Goal: Book appointment/travel/reservation

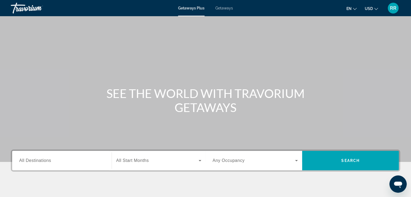
click at [42, 161] on span "All Destinations" at bounding box center [35, 160] width 32 height 5
click at [42, 161] on input "Destination All Destinations" at bounding box center [61, 161] width 85 height 6
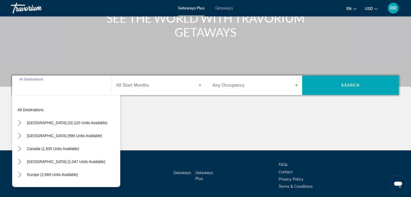
scroll to position [95, 0]
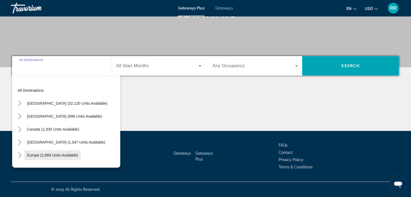
click at [32, 155] on span "Europe (2,869 units available)" at bounding box center [52, 155] width 51 height 4
type input "**********"
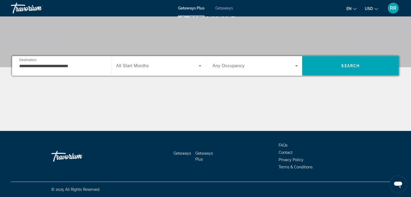
drag, startPoint x: 32, startPoint y: 155, endPoint x: 152, endPoint y: 170, distance: 121.2
click at [152, 170] on div "Getaways Getaways Plus FAQs Contact Privacy Policy Terms & Conditions" at bounding box center [205, 156] width 389 height 51
click at [143, 65] on span "All Start Months" at bounding box center [132, 66] width 33 height 5
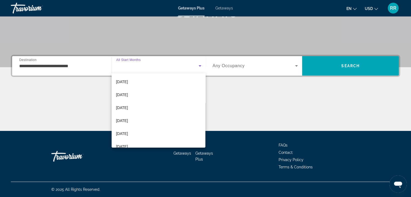
scroll to position [39, 0]
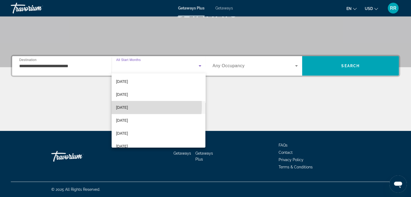
click at [128, 106] on span "[DATE]" at bounding box center [122, 107] width 12 height 6
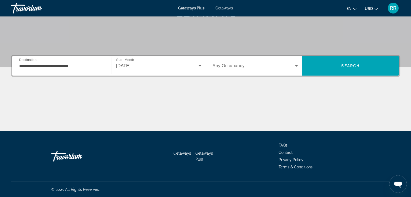
click at [231, 65] on span "Any Occupancy" at bounding box center [229, 66] width 32 height 5
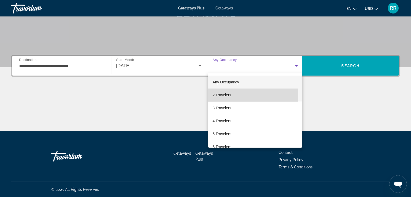
click at [221, 95] on span "2 Travelers" at bounding box center [221, 95] width 19 height 6
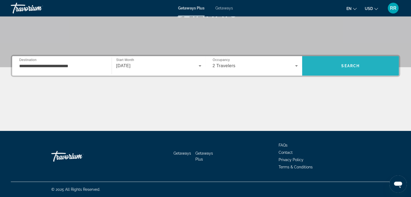
click at [340, 64] on span "Search" at bounding box center [350, 65] width 97 height 13
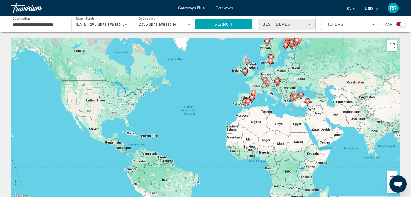
click at [308, 24] on icon "Sort by" at bounding box center [309, 24] width 6 height 6
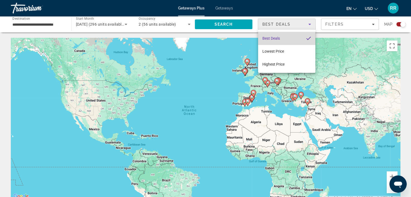
click at [308, 36] on mat-pseudo-checkbox "Sort by" at bounding box center [308, 38] width 5 height 5
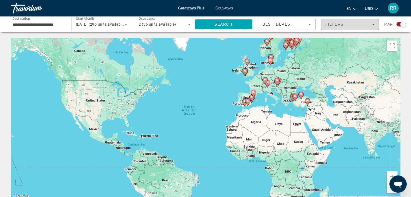
click at [350, 26] on div "Filters" at bounding box center [349, 24] width 49 height 4
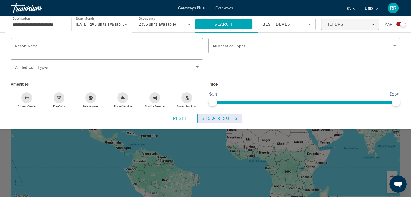
click at [228, 120] on span "Show Results" at bounding box center [220, 118] width 36 height 4
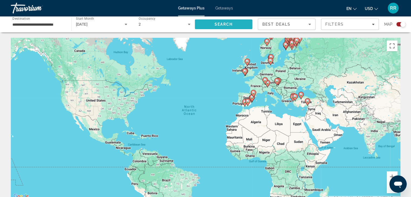
click at [213, 23] on span "Search" at bounding box center [224, 24] width 58 height 13
click at [266, 42] on image "Main content" at bounding box center [266, 41] width 3 height 3
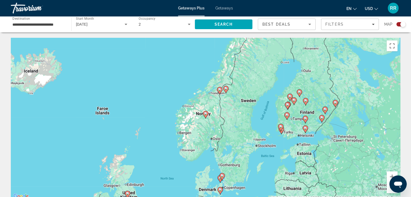
click at [206, 116] on icon "Main content" at bounding box center [205, 114] width 5 height 7
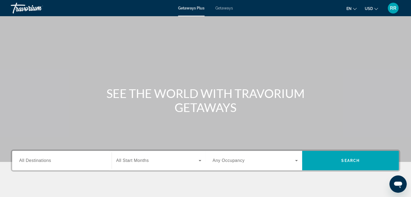
click at [45, 161] on span "All Destinations" at bounding box center [35, 160] width 32 height 5
click at [45, 161] on input "Destination All Destinations" at bounding box center [61, 161] width 85 height 6
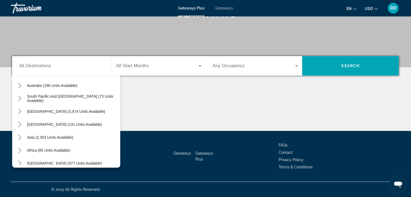
scroll to position [88, 0]
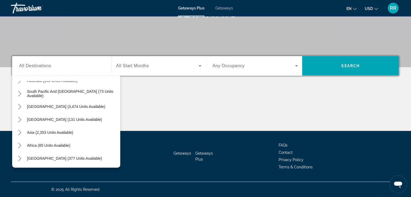
click at [136, 68] on label "Start Month All Start Months" at bounding box center [132, 66] width 33 height 5
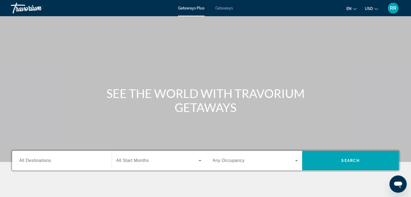
click at [38, 162] on span "All Destinations" at bounding box center [35, 160] width 32 height 5
click at [38, 162] on input "Destination All Destinations" at bounding box center [61, 161] width 85 height 6
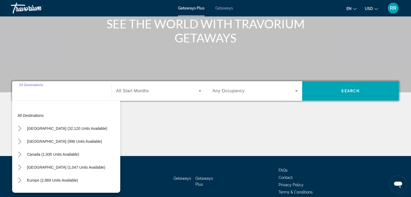
scroll to position [95, 0]
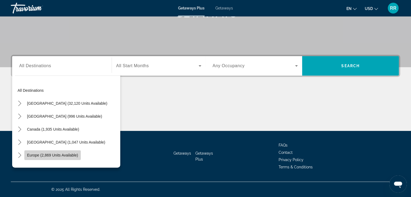
click at [65, 156] on span "Europe (2,869 units available)" at bounding box center [52, 155] width 51 height 4
type input "**********"
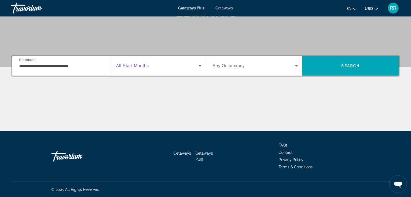
click at [199, 65] on icon "Search widget" at bounding box center [200, 66] width 6 height 6
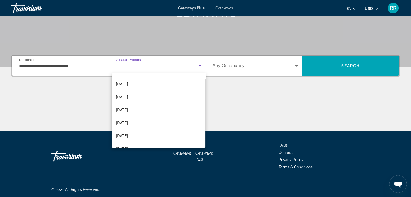
scroll to position [68, 0]
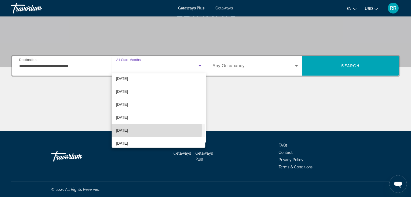
click at [126, 129] on span "[DATE]" at bounding box center [122, 130] width 12 height 6
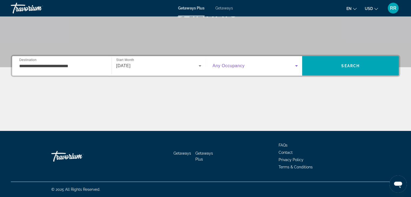
click at [297, 66] on icon "Search widget" at bounding box center [296, 65] width 3 height 1
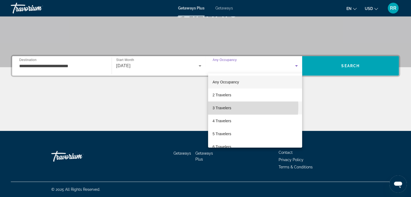
click at [225, 107] on span "3 Travelers" at bounding box center [221, 108] width 19 height 6
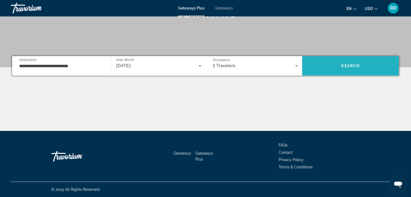
click at [345, 64] on span "Search" at bounding box center [350, 66] width 18 height 4
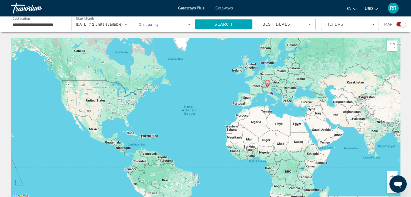
click at [189, 25] on icon "Search widget" at bounding box center [189, 24] width 3 height 1
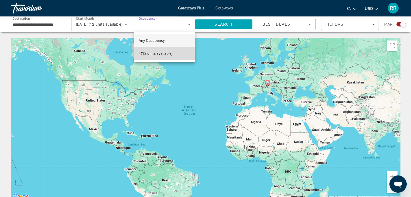
click at [176, 54] on mat-option "4 (12 units available)" at bounding box center [164, 53] width 61 height 13
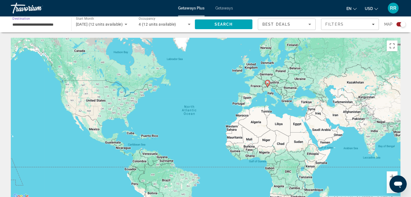
click at [41, 25] on input "**********" at bounding box center [38, 24] width 52 height 6
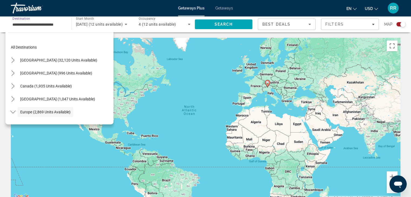
scroll to position [32, 0]
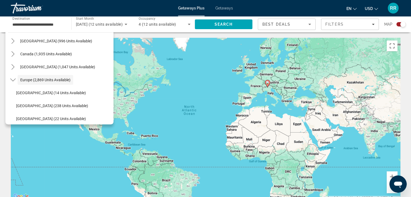
click at [225, 7] on span "Getaways" at bounding box center [224, 8] width 18 height 4
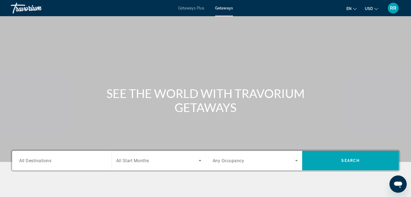
click at [46, 161] on span "All Destinations" at bounding box center [35, 160] width 32 height 5
click at [46, 161] on input "Destination All Destinations" at bounding box center [61, 161] width 85 height 6
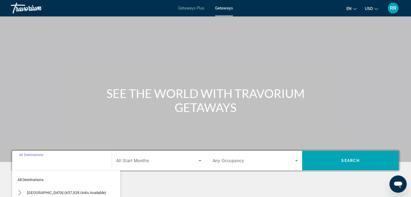
scroll to position [95, 0]
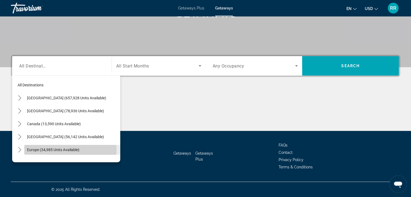
click at [47, 151] on span "Europe (34,985 units available)" at bounding box center [53, 150] width 52 height 4
type input "**********"
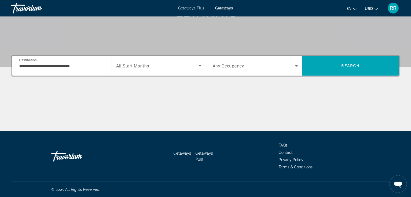
click at [141, 65] on span "All Start Months" at bounding box center [132, 66] width 33 height 5
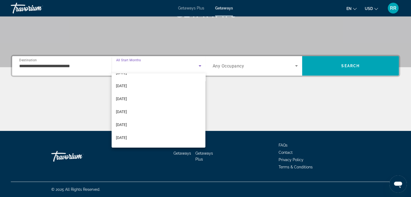
scroll to position [72, 0]
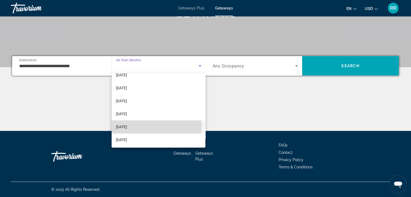
click at [135, 127] on mat-option "[DATE]" at bounding box center [159, 127] width 94 height 13
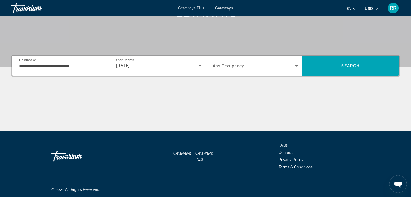
click at [227, 64] on span "Any Occupancy" at bounding box center [229, 66] width 32 height 5
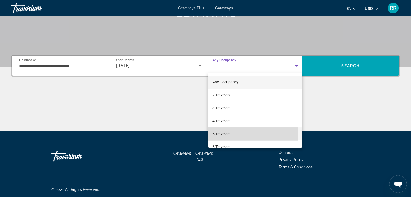
click at [219, 133] on span "5 Travelers" at bounding box center [221, 134] width 18 height 6
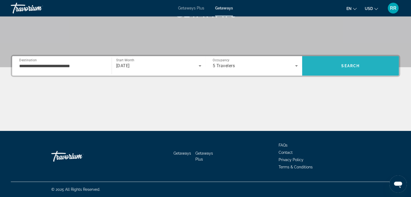
click at [345, 66] on span "Search" at bounding box center [350, 66] width 18 height 4
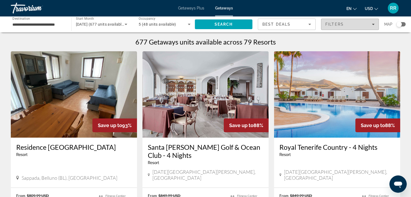
click at [373, 22] on div "Filters" at bounding box center [349, 24] width 49 height 4
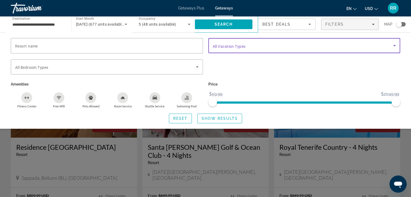
click at [395, 45] on icon "Search widget" at bounding box center [394, 45] width 6 height 6
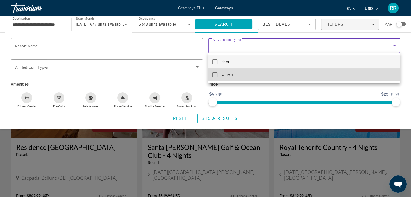
click at [216, 76] on mat-pseudo-checkbox at bounding box center [214, 74] width 5 height 5
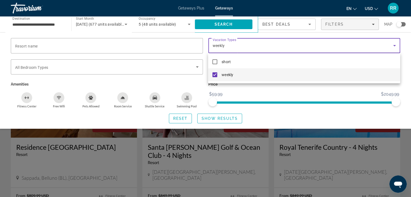
click at [134, 66] on div at bounding box center [205, 98] width 411 height 197
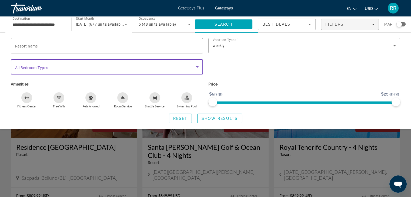
click at [198, 66] on icon "Search widget" at bounding box center [197, 66] width 3 height 1
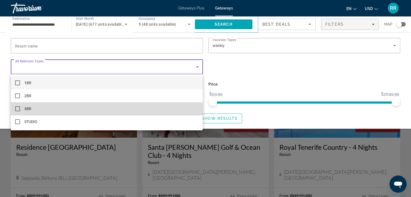
click at [15, 111] on mat-option "3BR" at bounding box center [107, 108] width 192 height 13
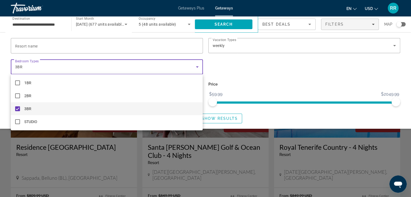
click at [129, 39] on div at bounding box center [205, 98] width 411 height 197
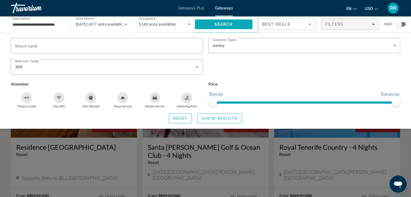
click at [226, 24] on span "Search" at bounding box center [223, 24] width 18 height 4
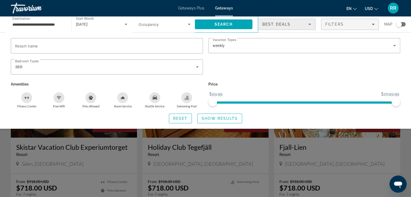
click at [281, 26] on span "Best Deals" at bounding box center [276, 24] width 28 height 4
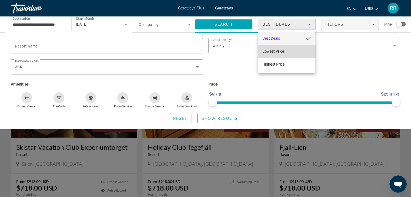
click at [282, 52] on span "Lowest Price" at bounding box center [273, 51] width 22 height 4
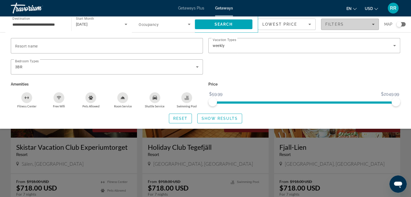
click at [375, 27] on span "Filters" at bounding box center [349, 24] width 57 height 13
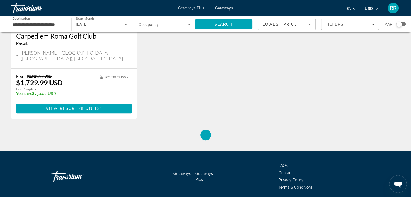
scroll to position [309, 0]
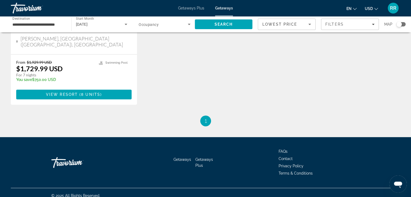
drag, startPoint x: 399, startPoint y: 25, endPoint x: 406, endPoint y: 23, distance: 7.8
click at [406, 23] on div "**********" at bounding box center [205, 24] width 411 height 16
click at [398, 25] on div "Search widget" at bounding box center [398, 24] width 5 height 5
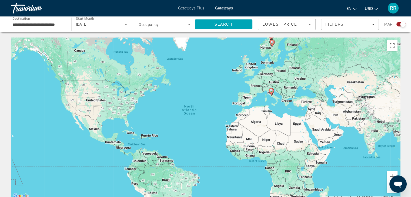
scroll to position [0, 0]
click at [287, 104] on div "To activate drag with keyboard, press Alt + Enter. Once in keyboard drag state,…" at bounding box center [205, 119] width 389 height 162
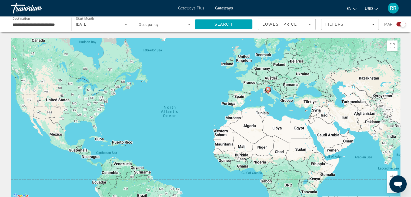
click at [287, 104] on div "To activate drag with keyboard, press Alt + Enter. Once in keyboard drag state,…" at bounding box center [205, 119] width 389 height 162
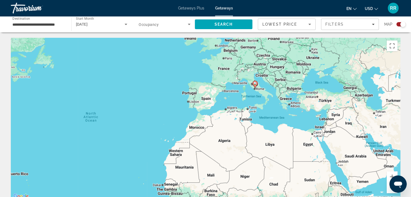
click at [208, 101] on div "To activate drag with keyboard, press Alt + Enter. Once in keyboard drag state,…" at bounding box center [205, 119] width 389 height 162
click at [126, 24] on icon "Search widget" at bounding box center [126, 24] width 3 height 1
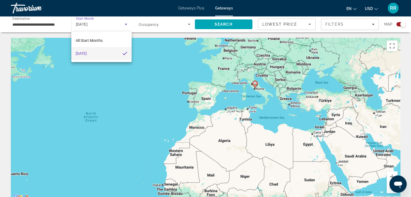
click at [146, 23] on div at bounding box center [205, 98] width 411 height 197
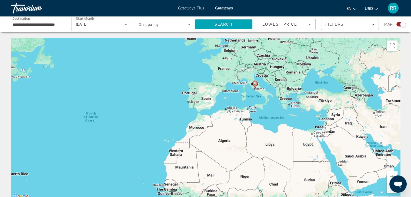
click at [146, 23] on span "Occupancy" at bounding box center [149, 24] width 20 height 4
